Goal: Information Seeking & Learning: Learn about a topic

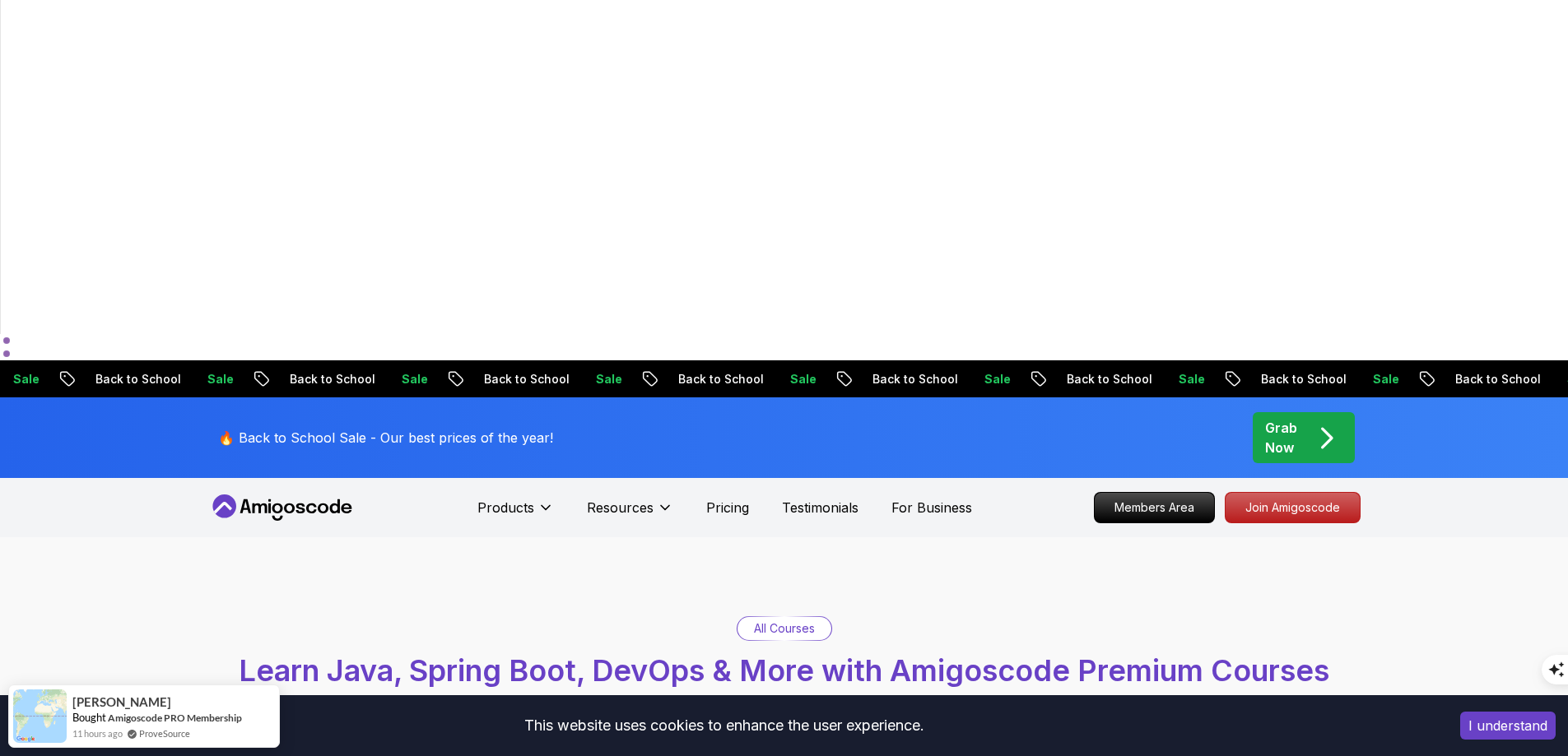
scroll to position [247, 0]
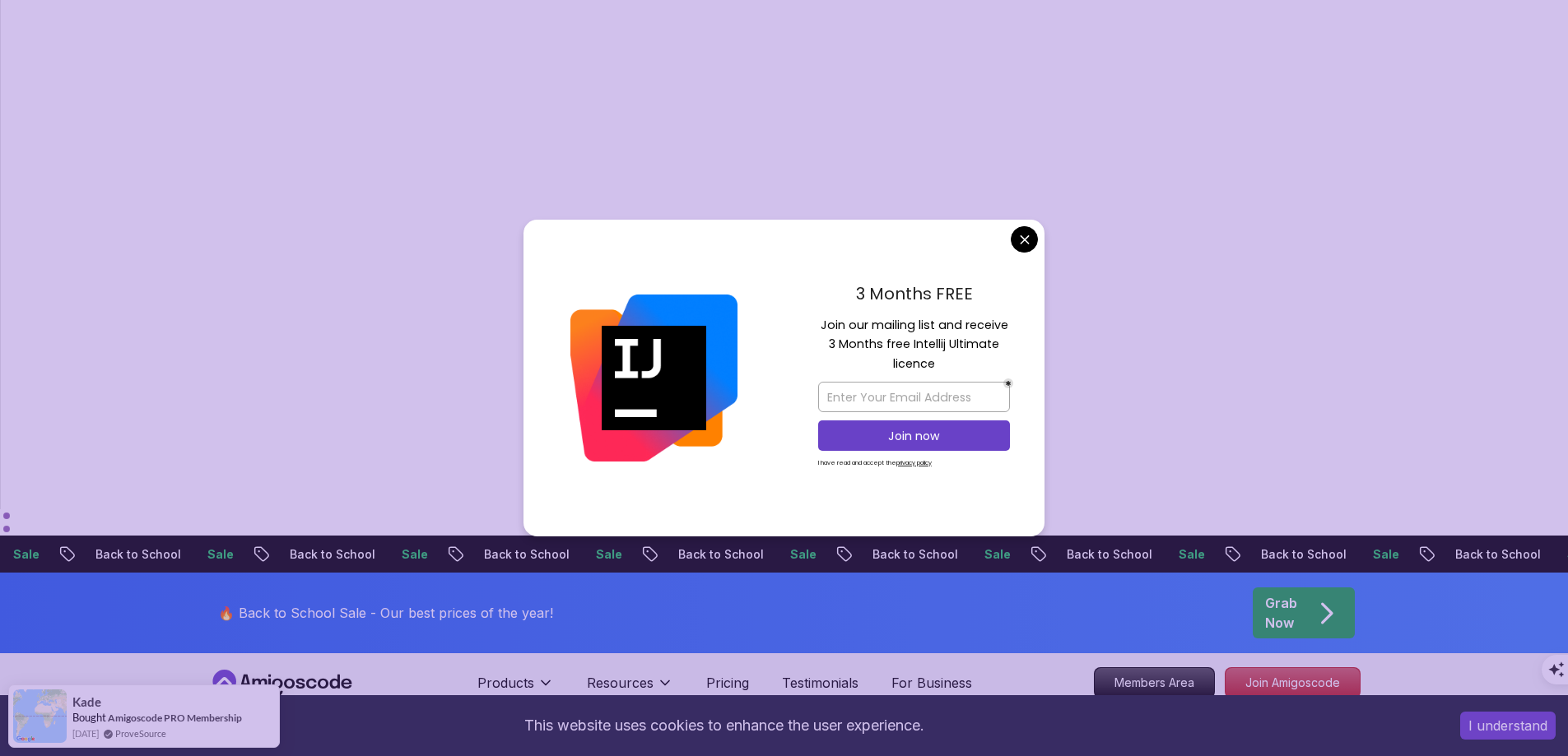
type input "java"
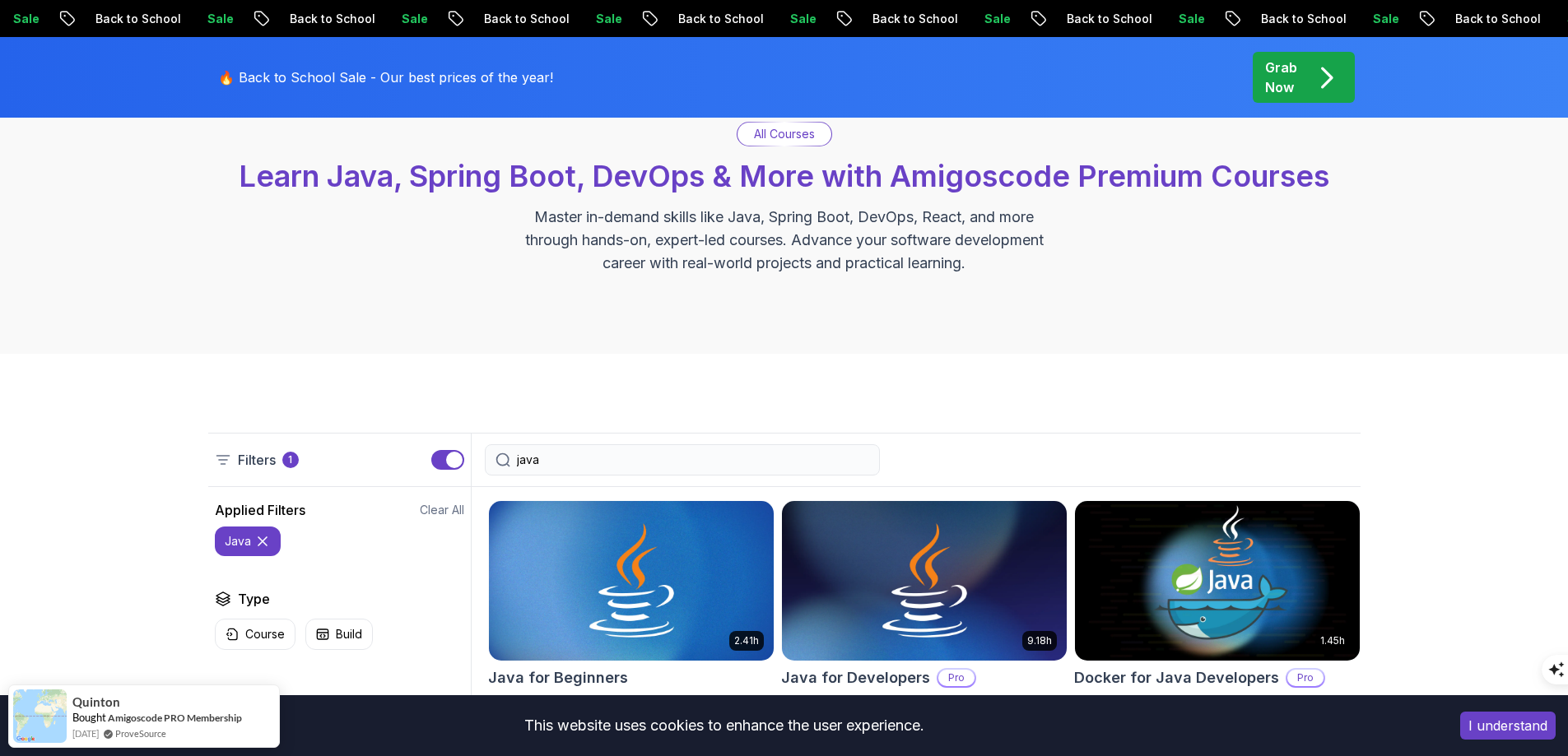
scroll to position [740, 0]
